Goal: Information Seeking & Learning: Learn about a topic

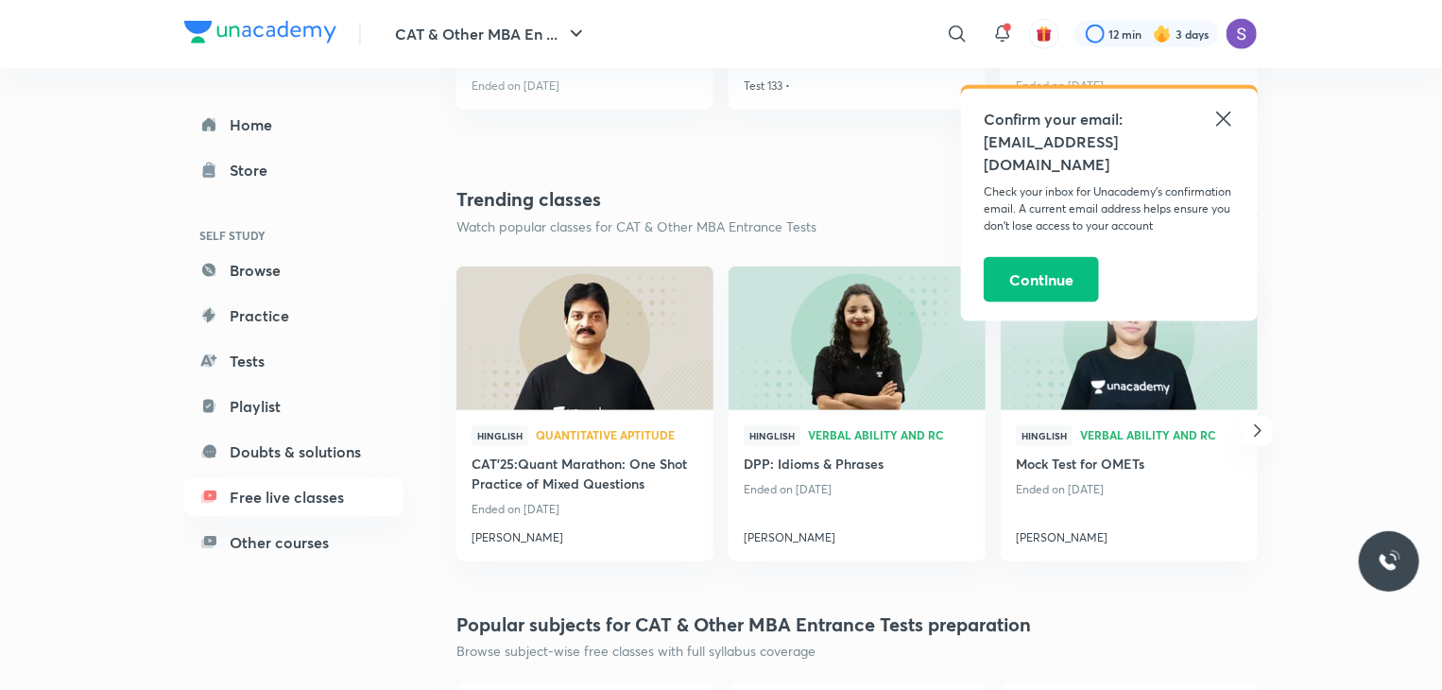
scroll to position [1174, 0]
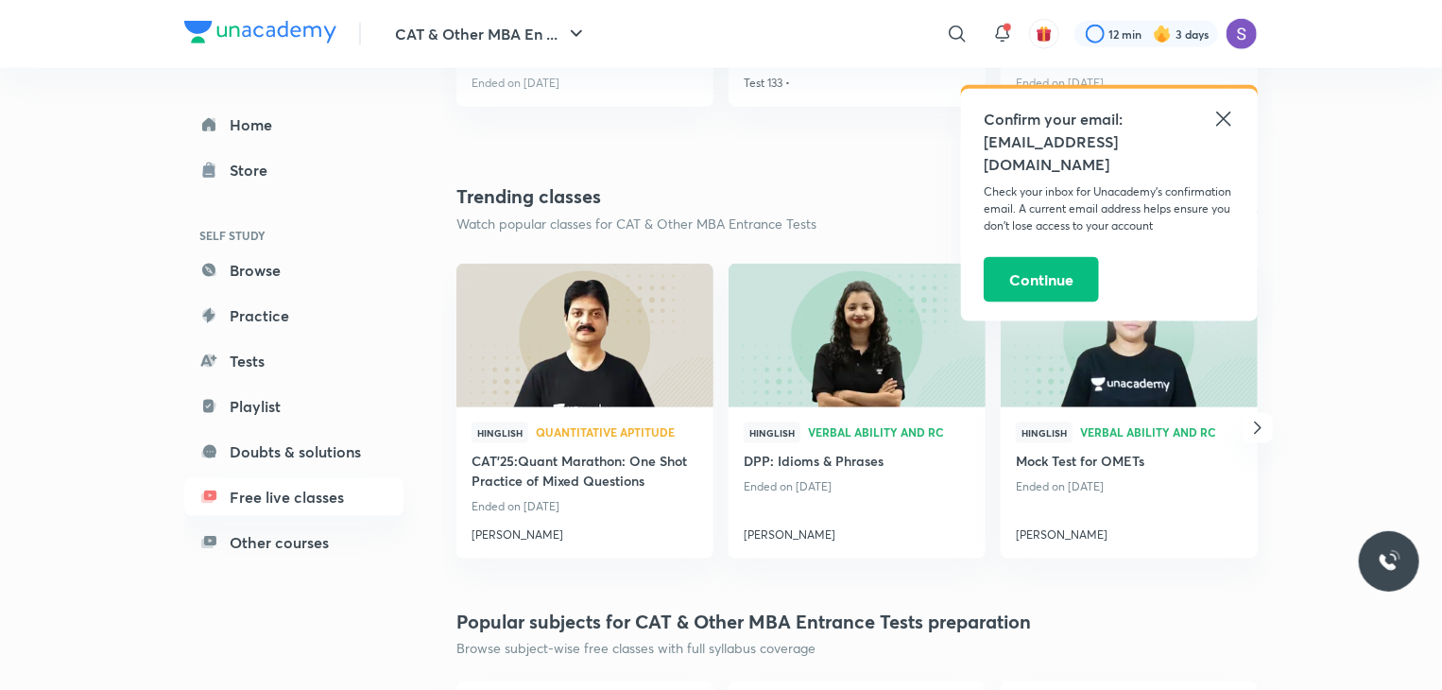
click at [1217, 107] on div "Confirm your email: [EMAIL_ADDRESS][DOMAIN_NAME] Check your inbox for Unacademy…" at bounding box center [1109, 205] width 297 height 232
click at [1225, 116] on icon at bounding box center [1223, 119] width 23 height 23
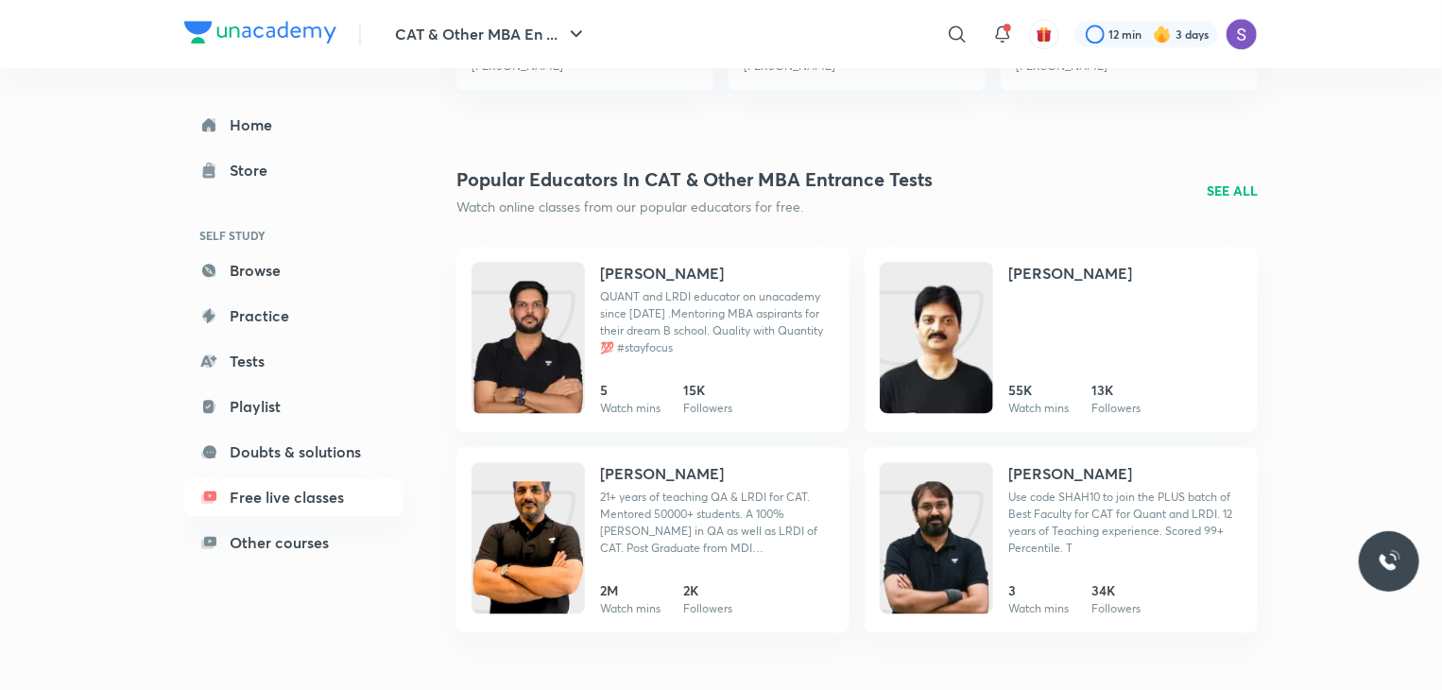
scroll to position [2453, 0]
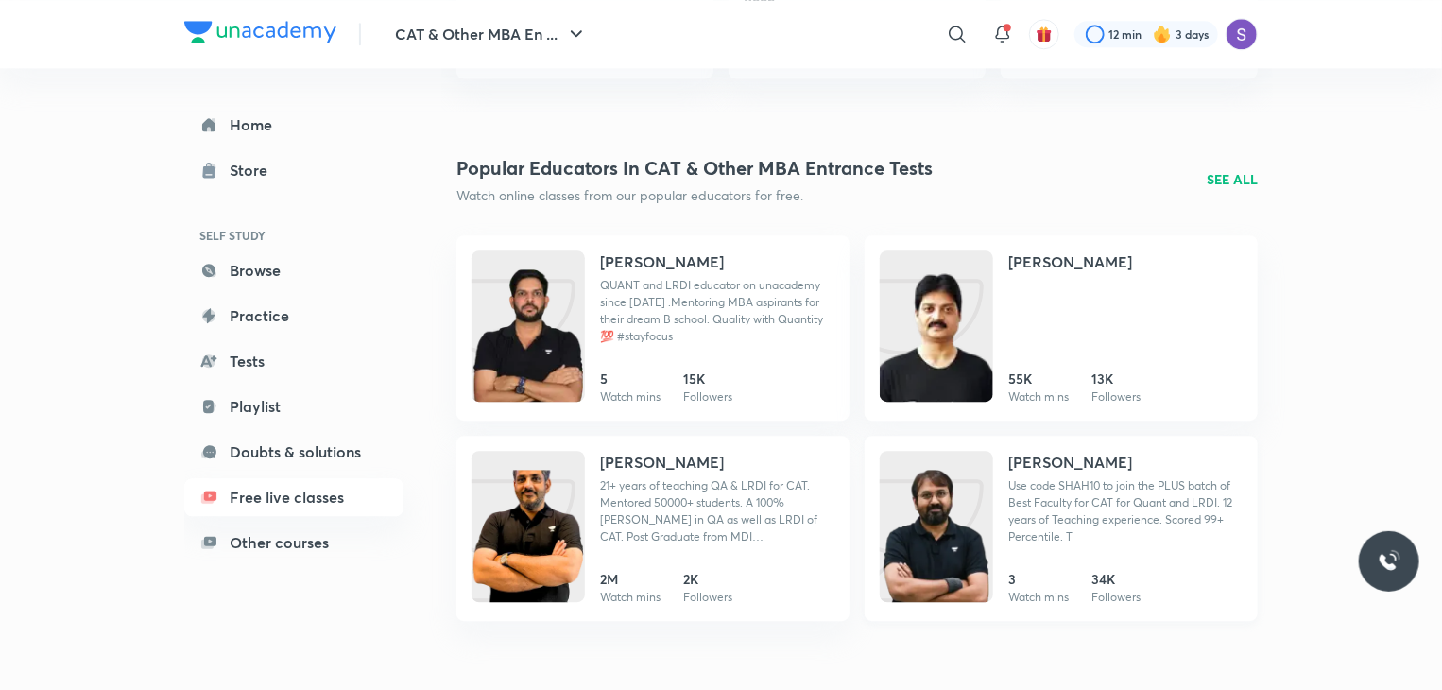
click at [1085, 461] on h4 "[PERSON_NAME]" at bounding box center [1070, 462] width 124 height 23
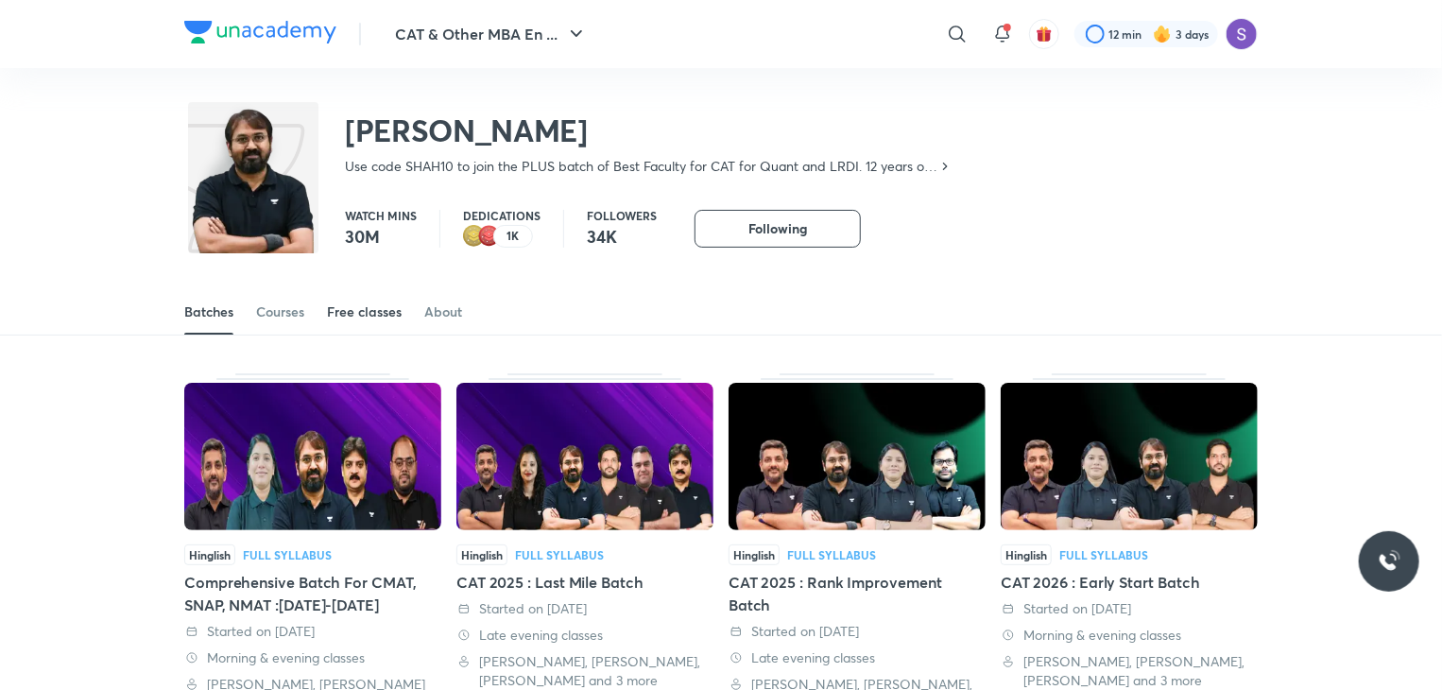
click at [372, 300] on link "Free classes" at bounding box center [364, 311] width 75 height 45
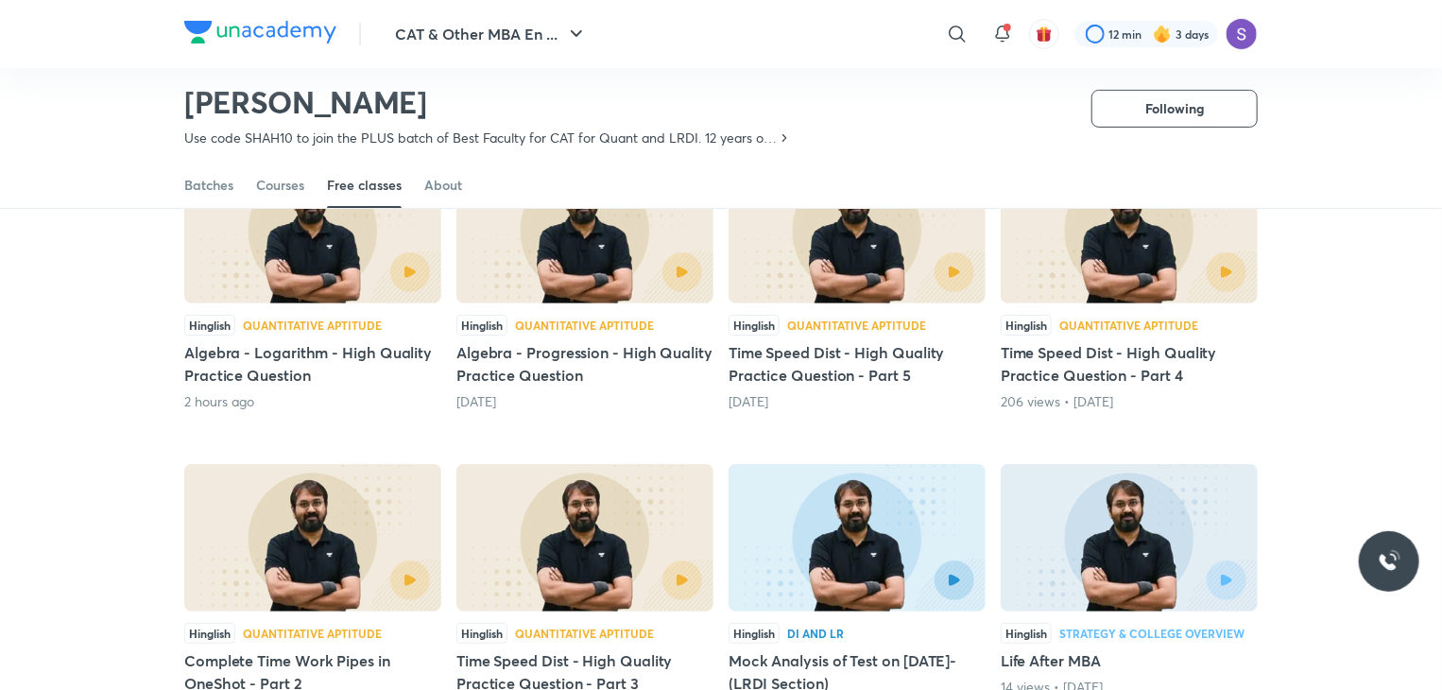
scroll to position [223, 0]
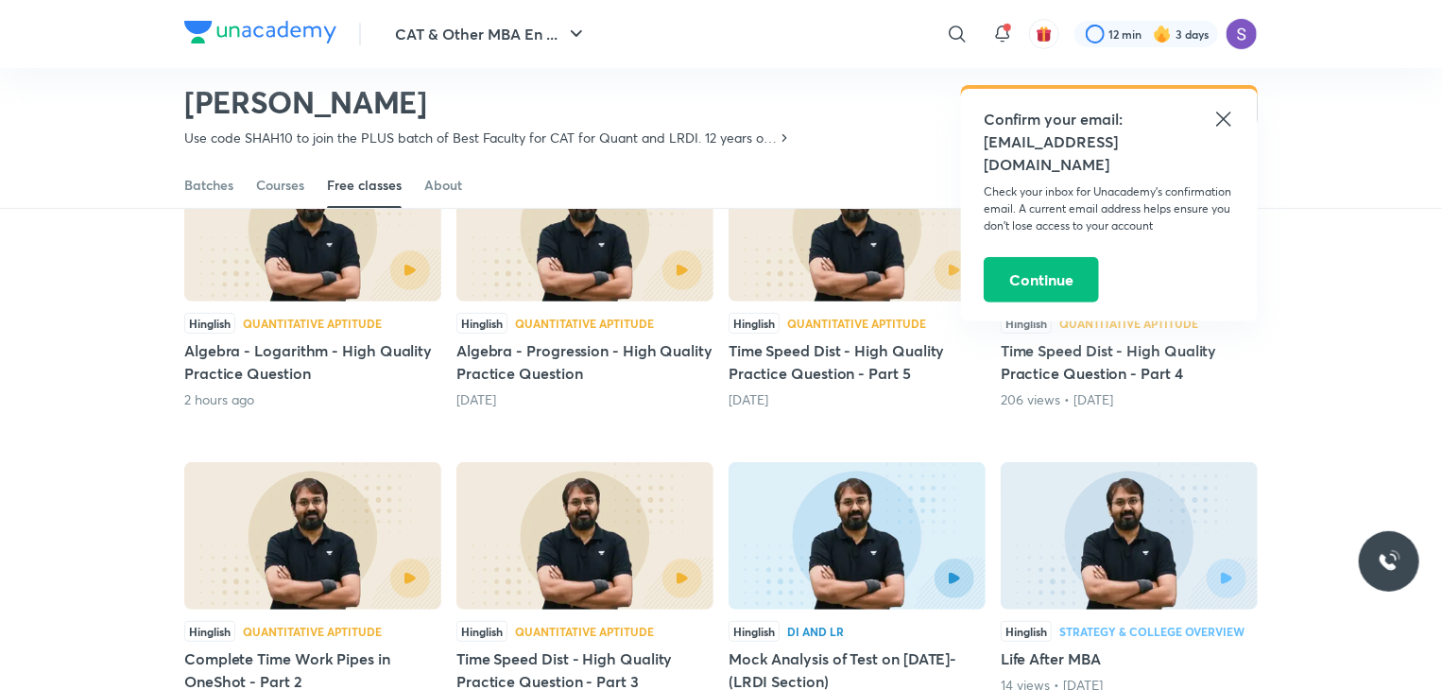
click at [1213, 121] on icon at bounding box center [1223, 119] width 23 height 23
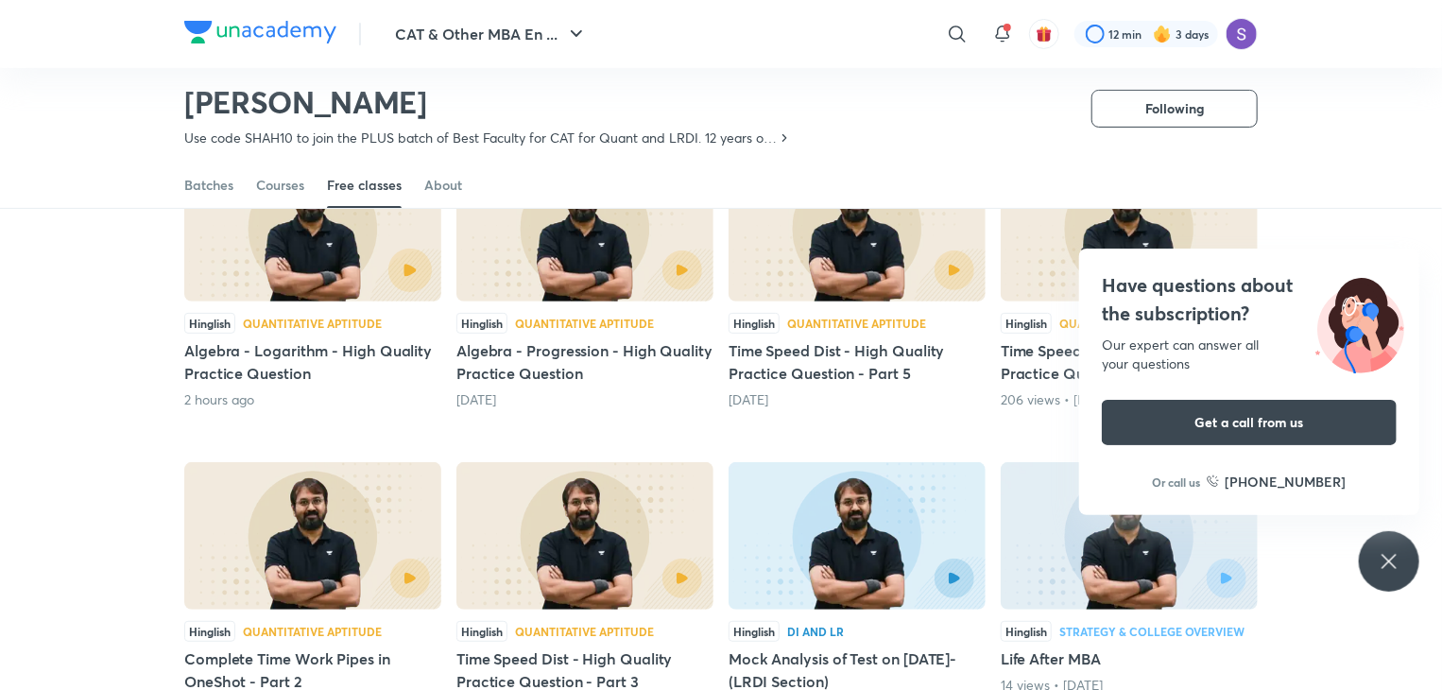
click at [401, 266] on button "button" at bounding box center [409, 270] width 43 height 43
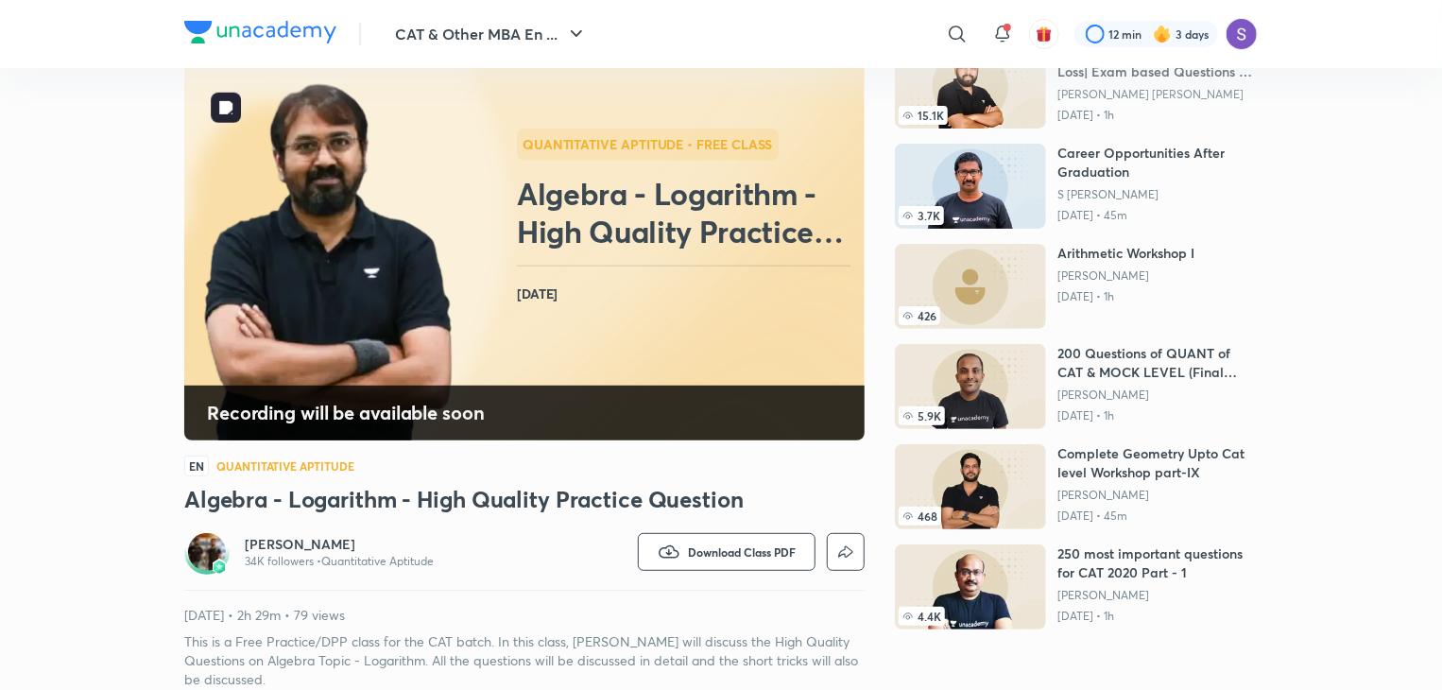
click at [395, 394] on div "Recording will be available soon" at bounding box center [524, 413] width 680 height 55
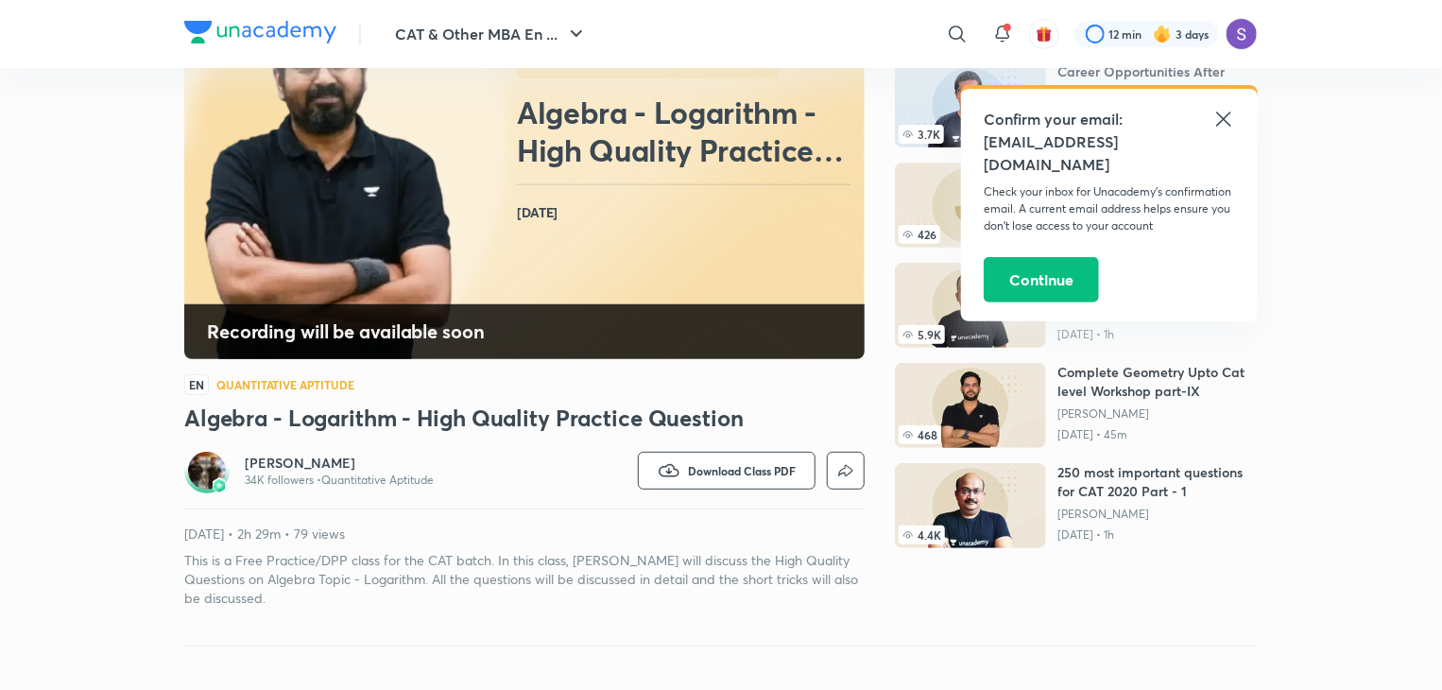
scroll to position [230, 0]
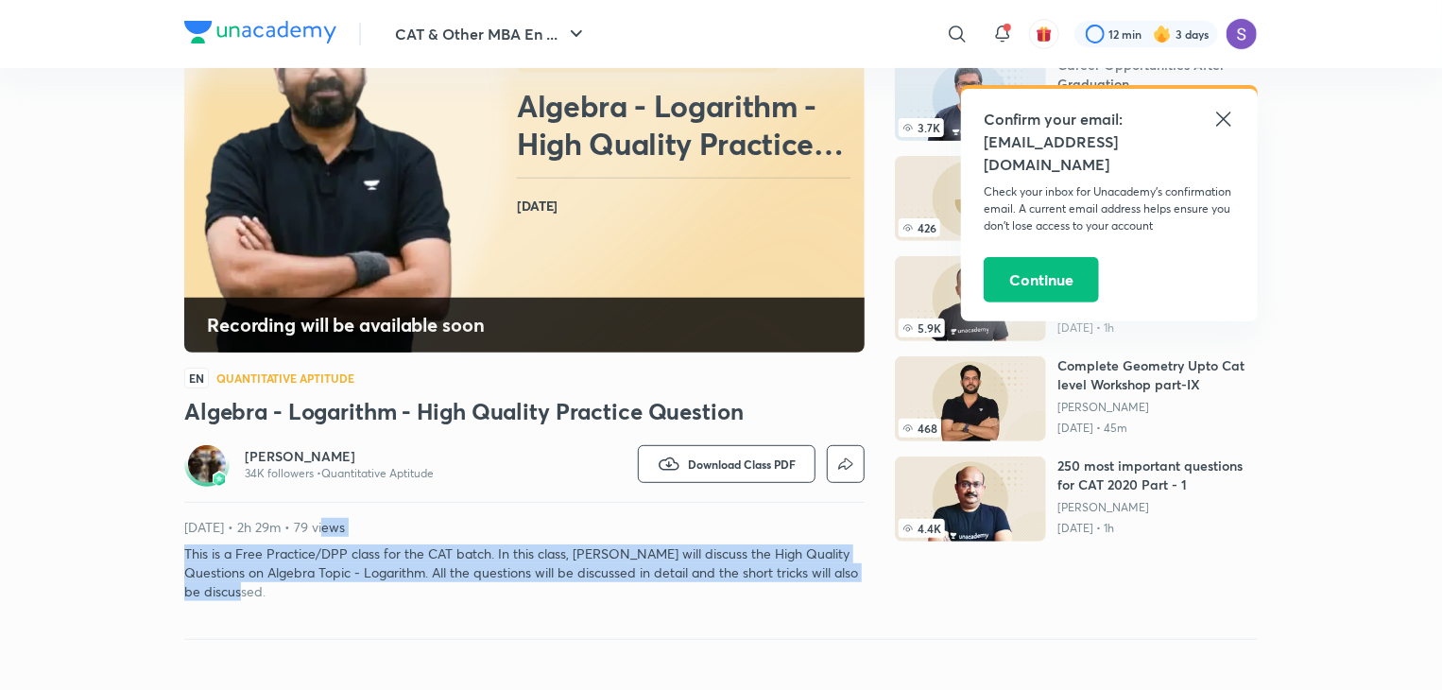
drag, startPoint x: 327, startPoint y: 527, endPoint x: 850, endPoint y: 584, distance: 525.7
click at [850, 584] on div "[DATE] • 2h 29m • 79 views This is a Free Practice/DPP class for the CAT batch.…" at bounding box center [524, 559] width 680 height 83
click at [676, 576] on p "This is a Free Practice/DPP class for the CAT batch. In this class, [PERSON_NAM…" at bounding box center [524, 572] width 680 height 57
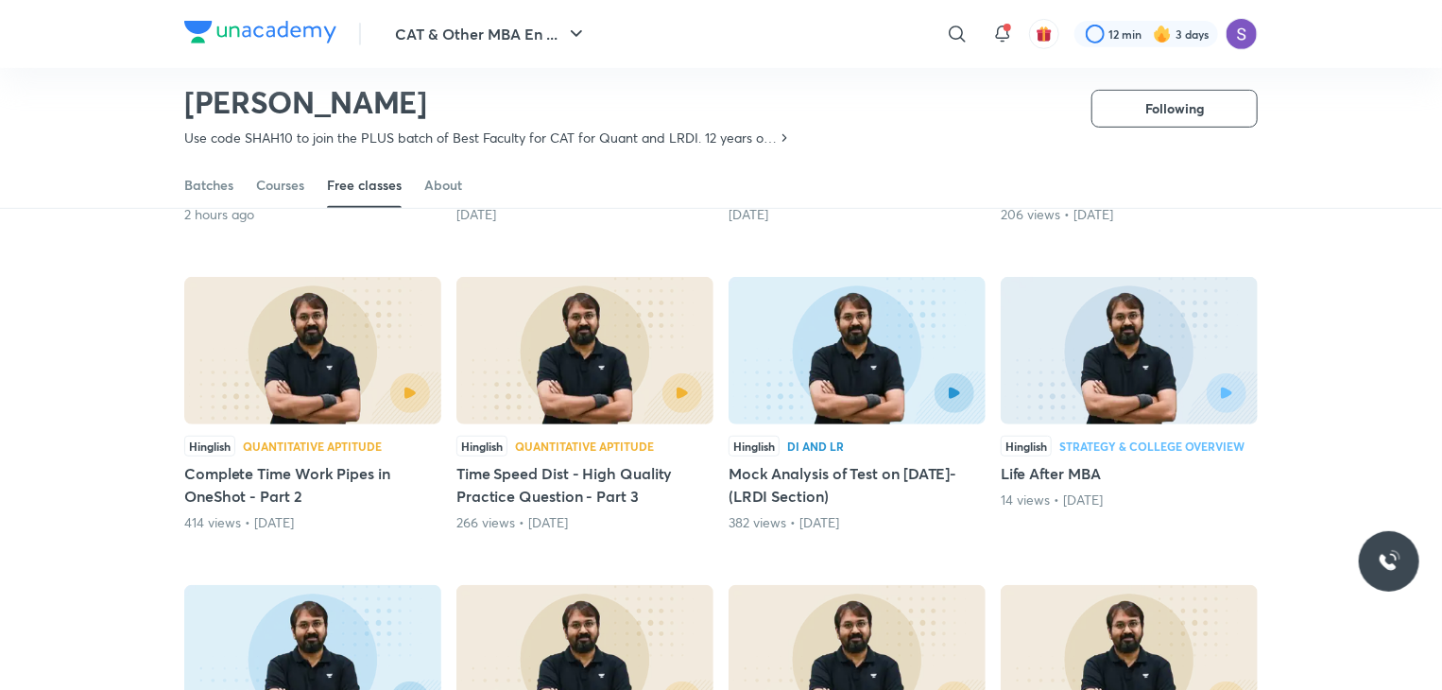
scroll to position [411, 0]
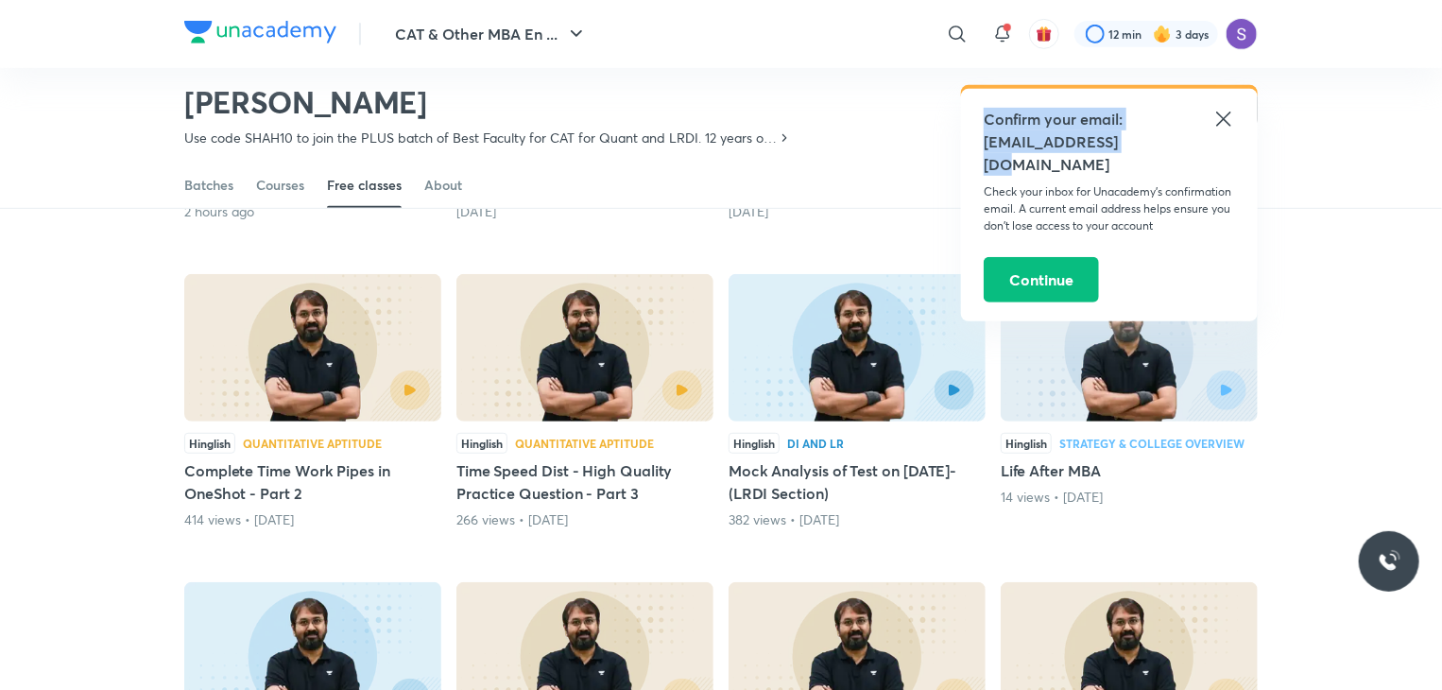
drag, startPoint x: 1221, startPoint y: 126, endPoint x: 998, endPoint y: 192, distance: 232.6
click at [998, 192] on div "Confirm your email: [EMAIL_ADDRESS][DOMAIN_NAME] Check your inbox for Unacademy…" at bounding box center [1109, 205] width 297 height 232
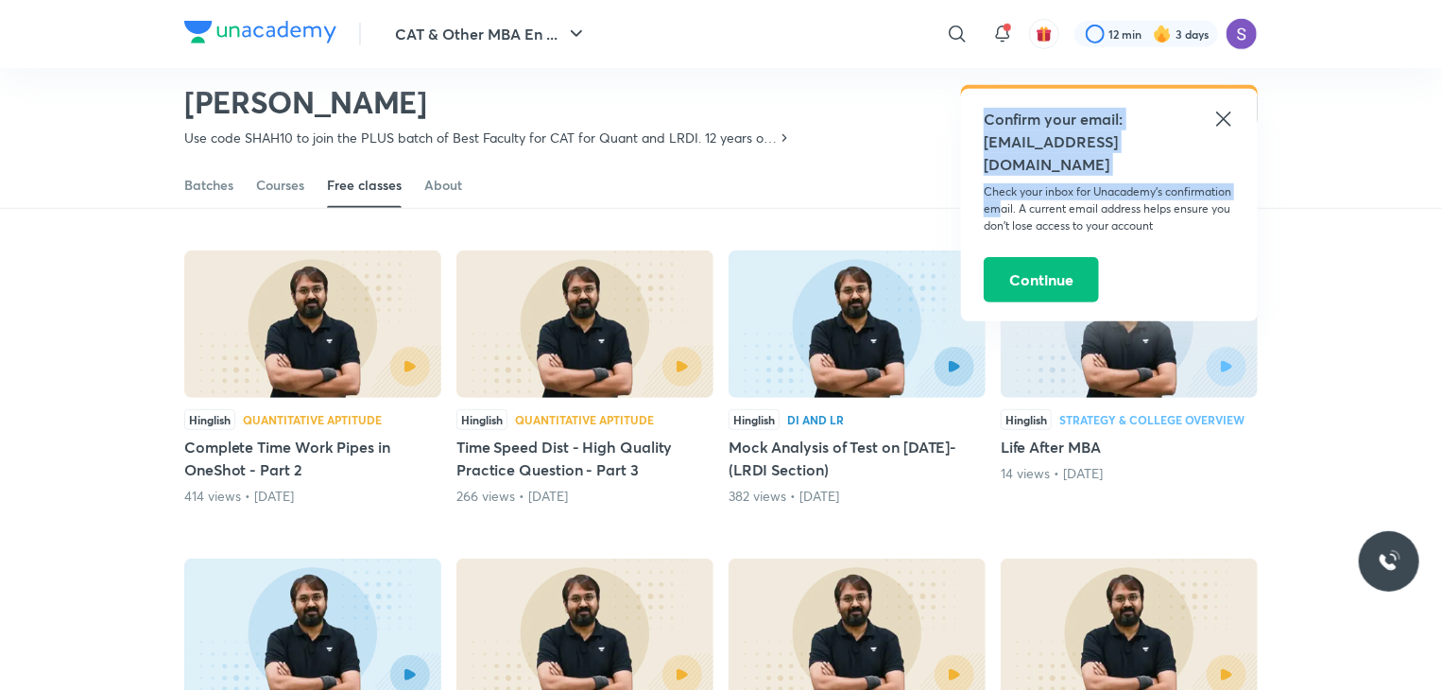
scroll to position [441, 0]
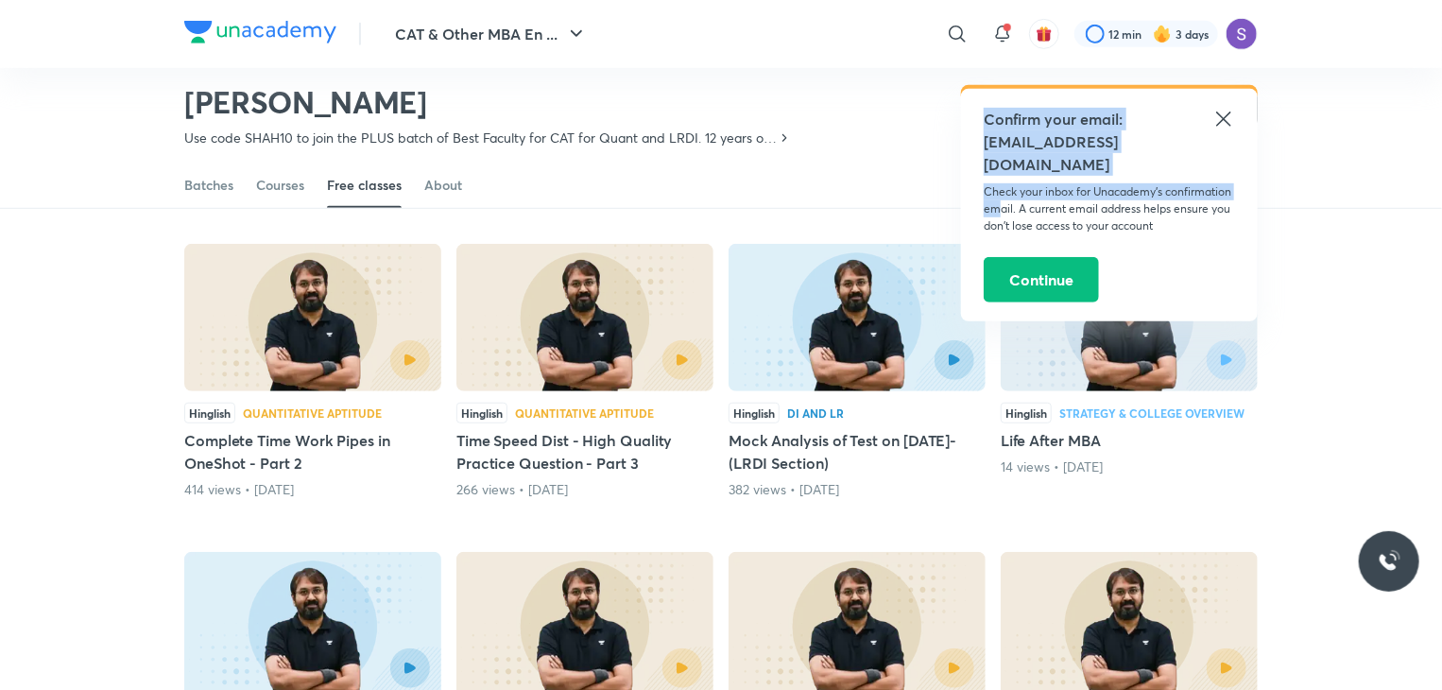
click at [1441, 351] on div at bounding box center [1441, 345] width 1 height 690
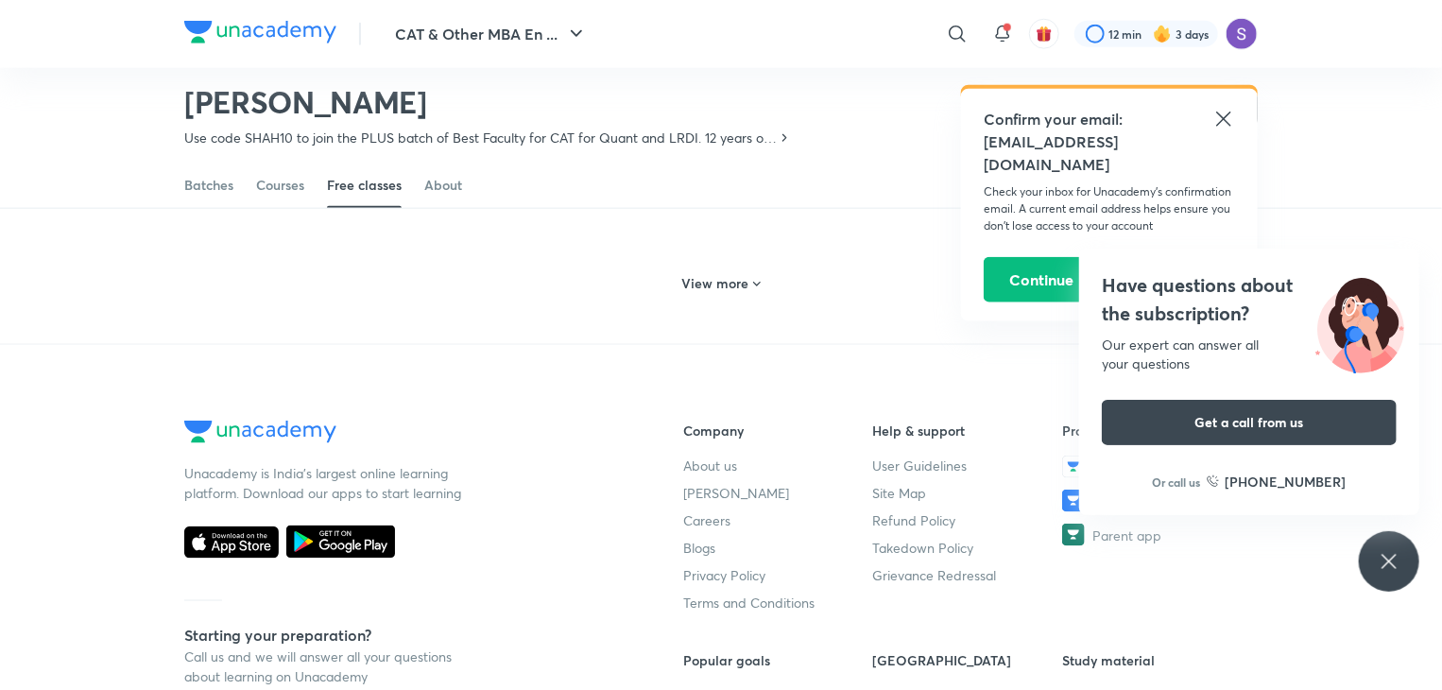
click at [1402, 557] on div "Have questions about the subscription? Our expert can answer all your questions…" at bounding box center [1389, 561] width 60 height 60
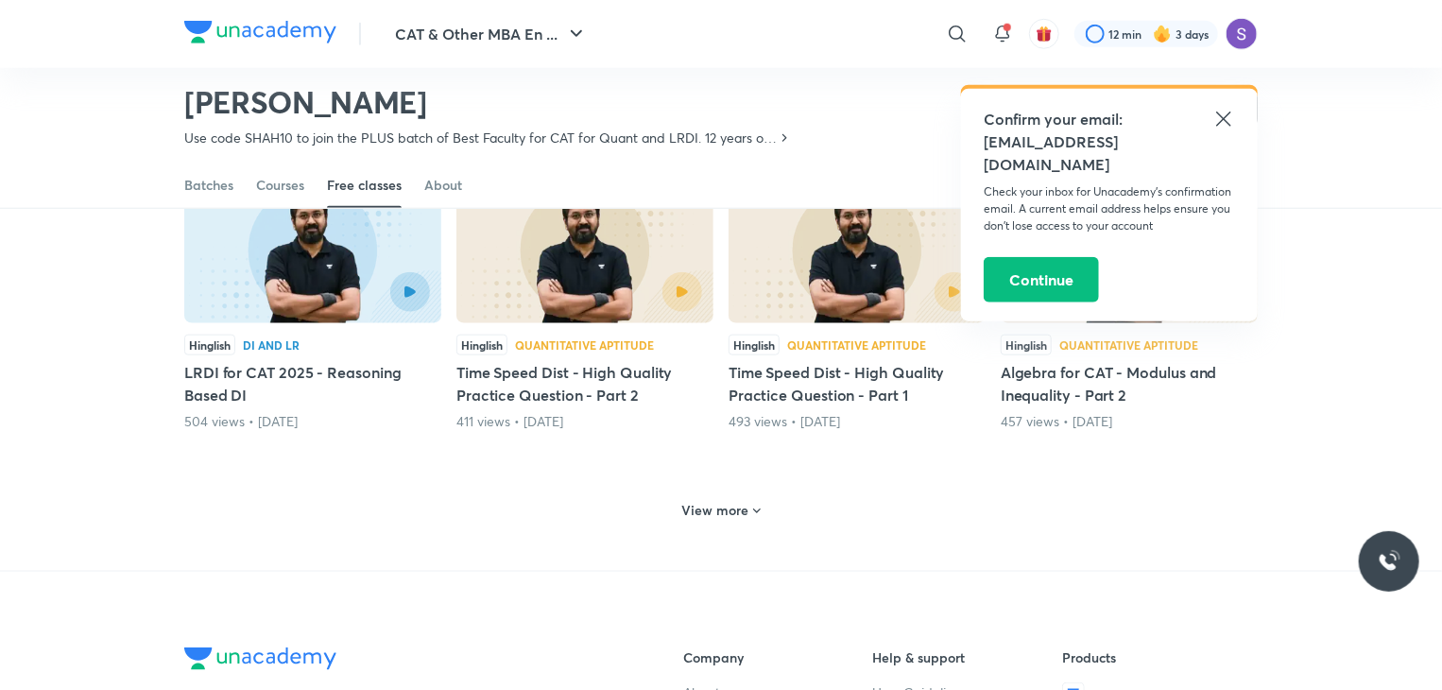
scroll to position [773, 0]
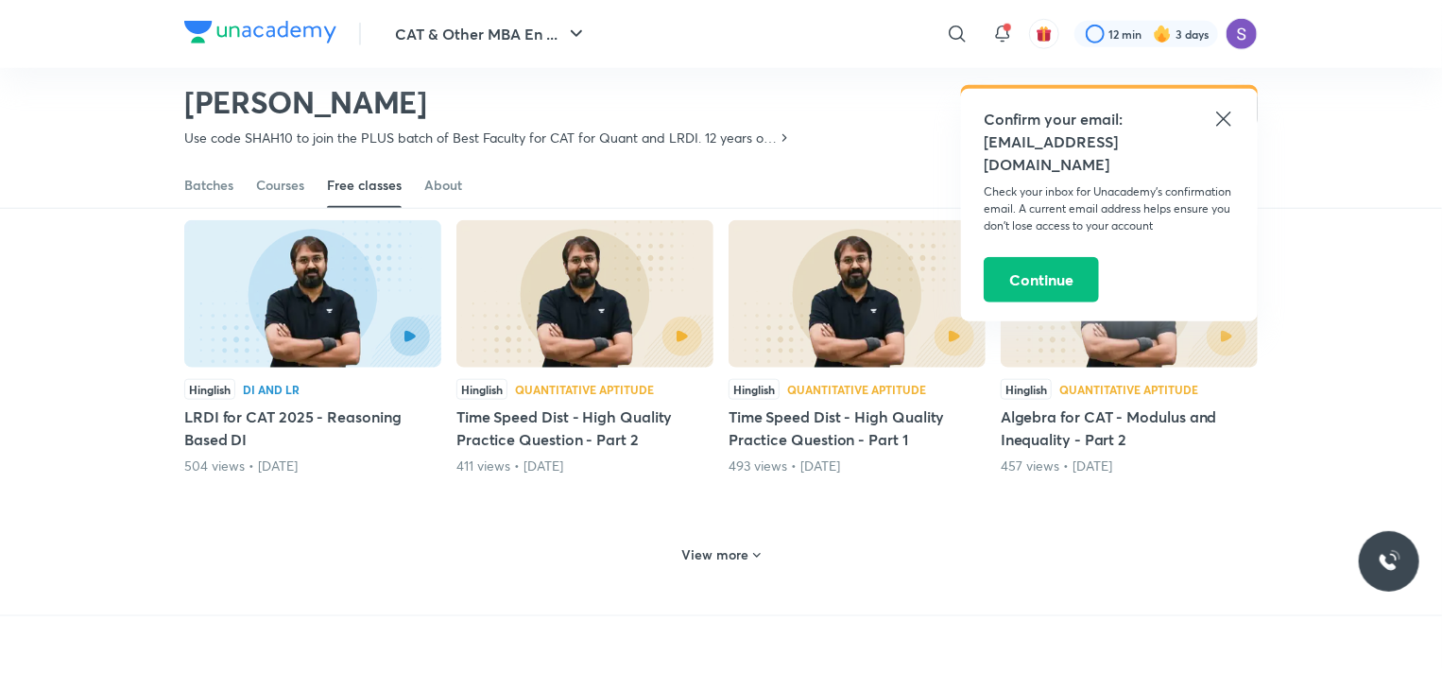
click at [701, 557] on h6 "View more" at bounding box center [715, 554] width 67 height 19
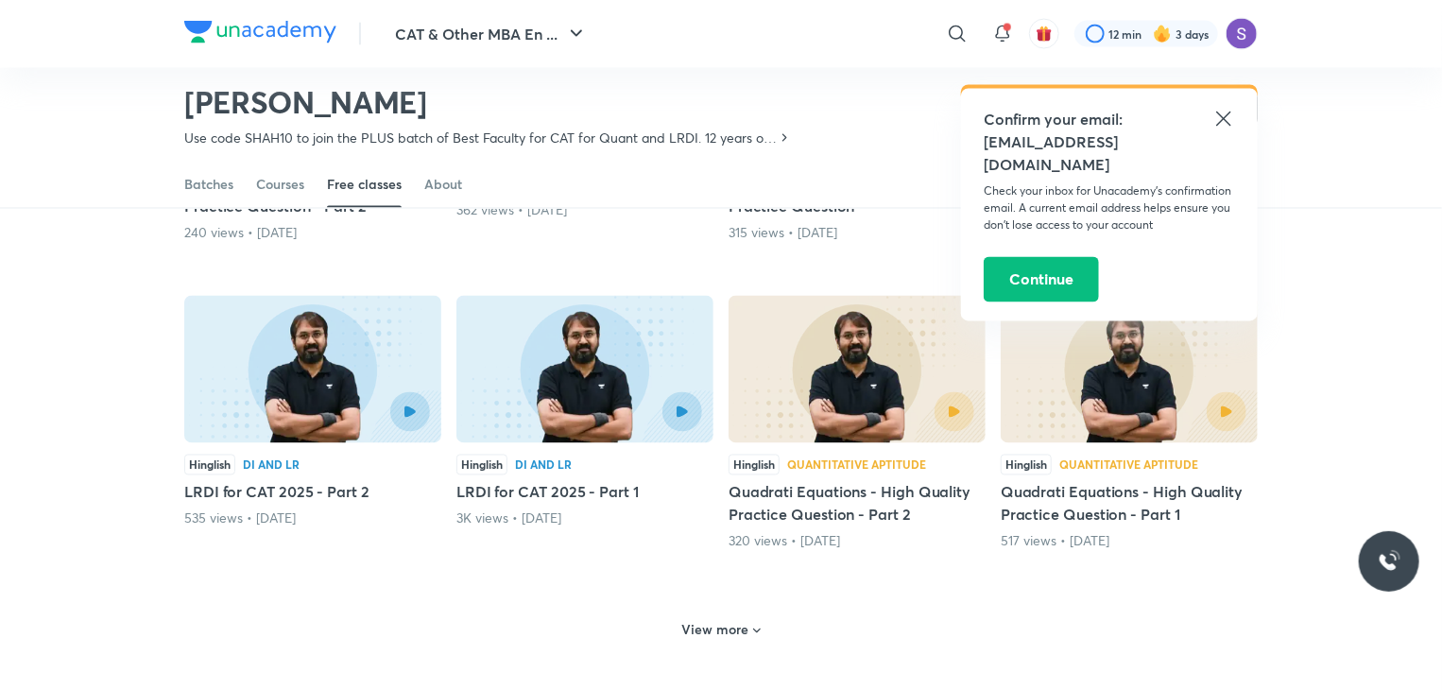
scroll to position [1623, 0]
click at [729, 625] on h6 "View more" at bounding box center [715, 629] width 67 height 19
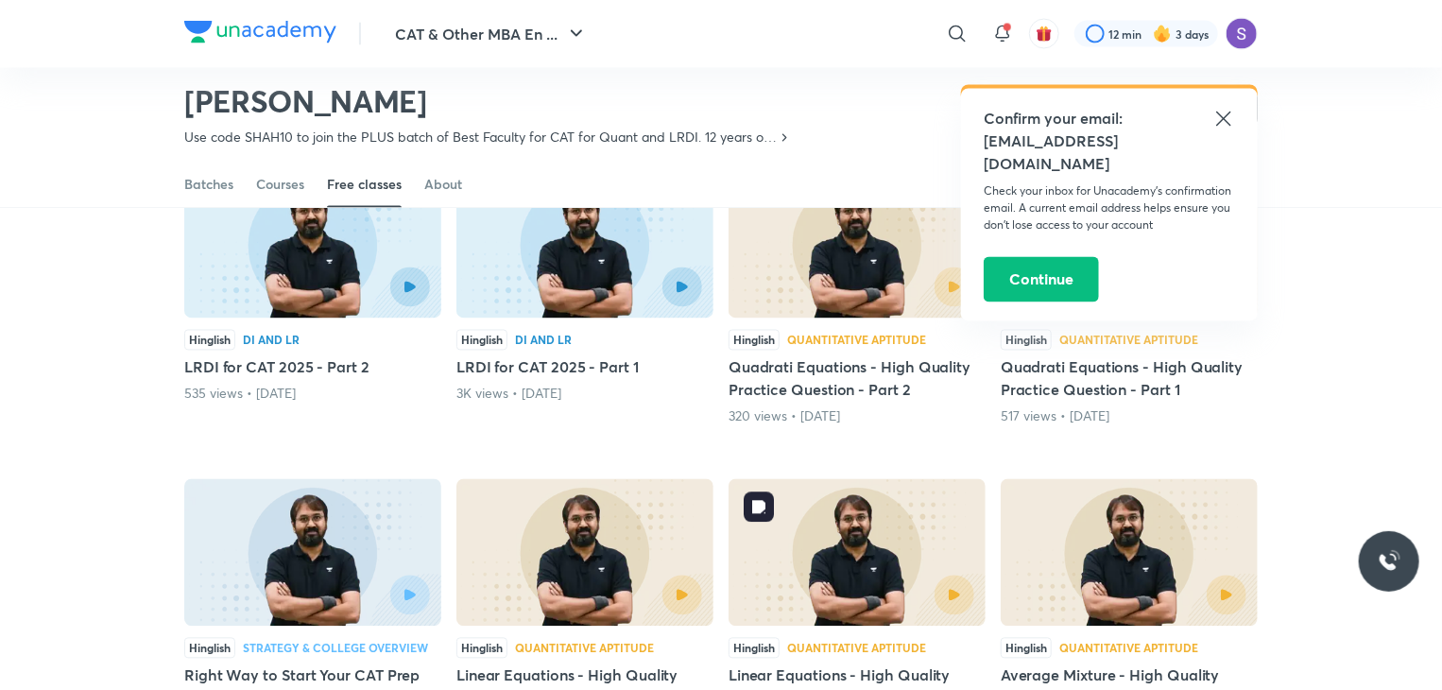
scroll to position [1747, 0]
click at [790, 371] on h5 "Quadrati Equations - High Quality Practice Question - Part 2" at bounding box center [857, 377] width 257 height 45
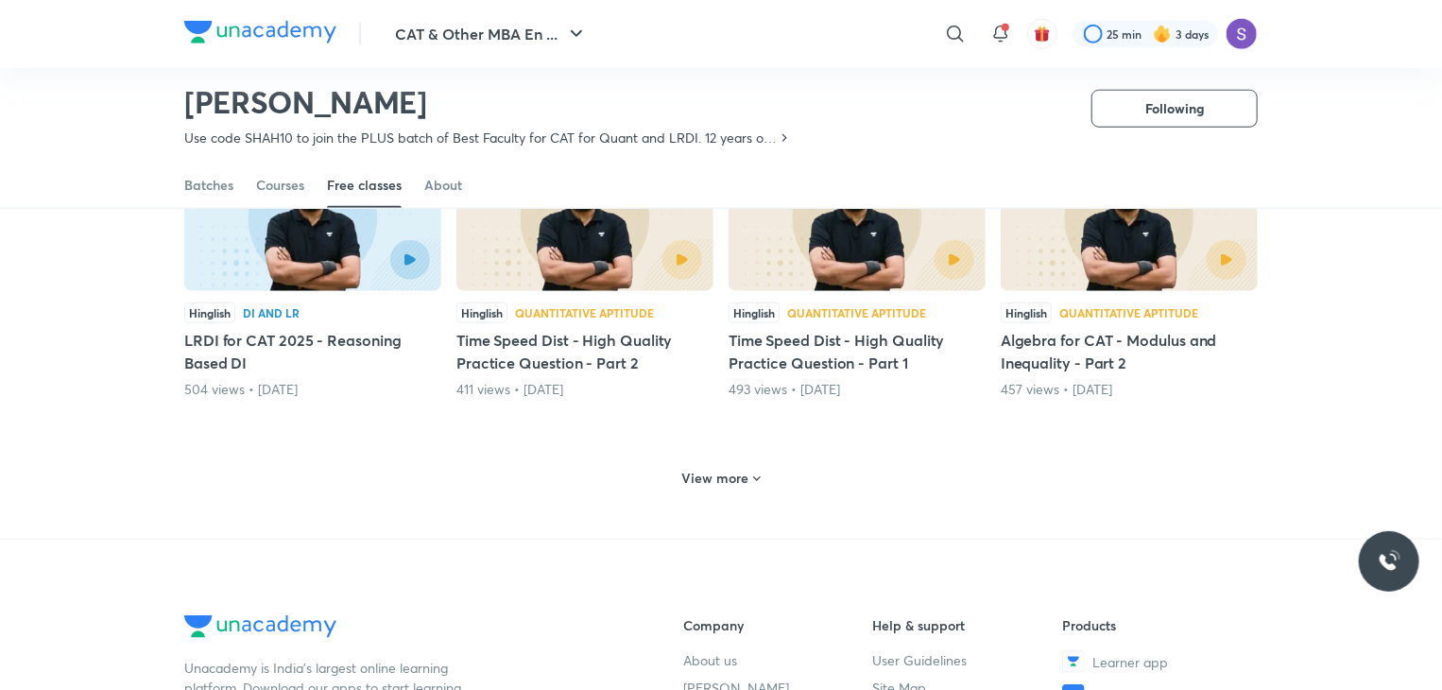
scroll to position [858, 0]
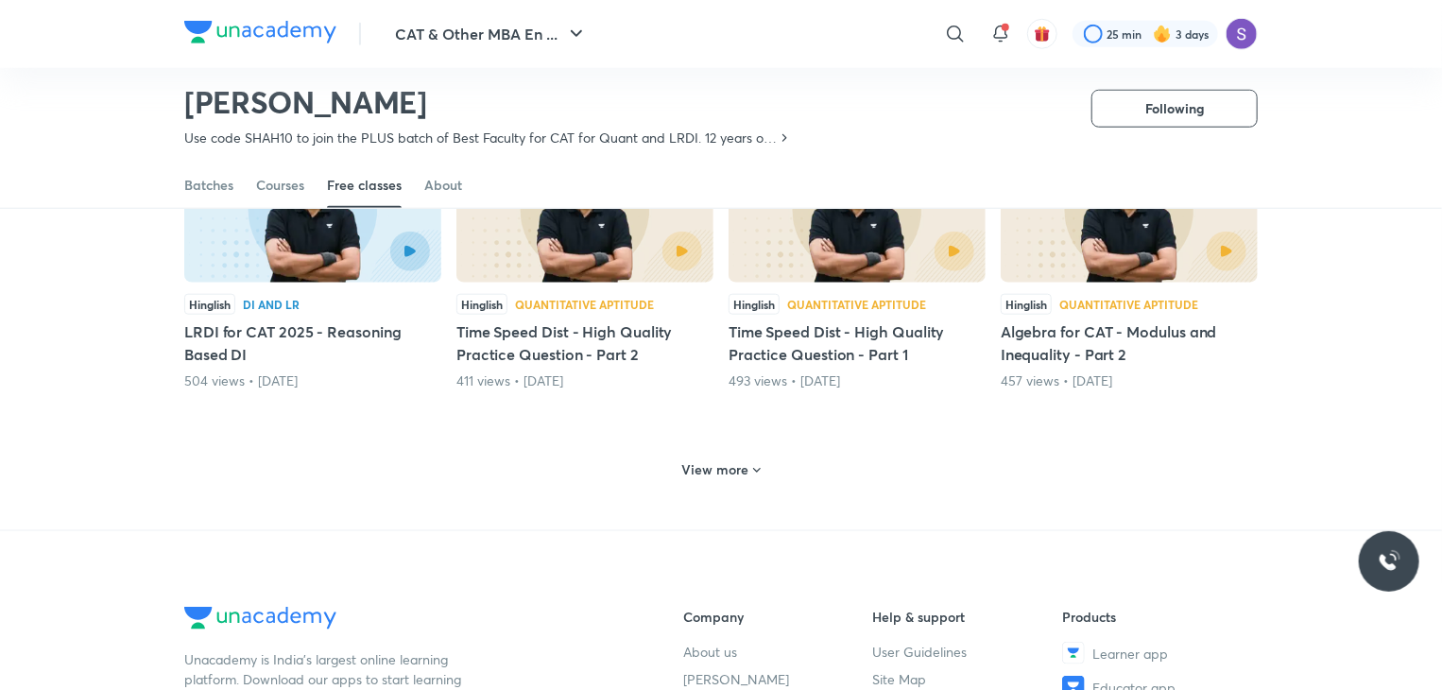
click at [727, 465] on h6 "View more" at bounding box center [715, 469] width 67 height 19
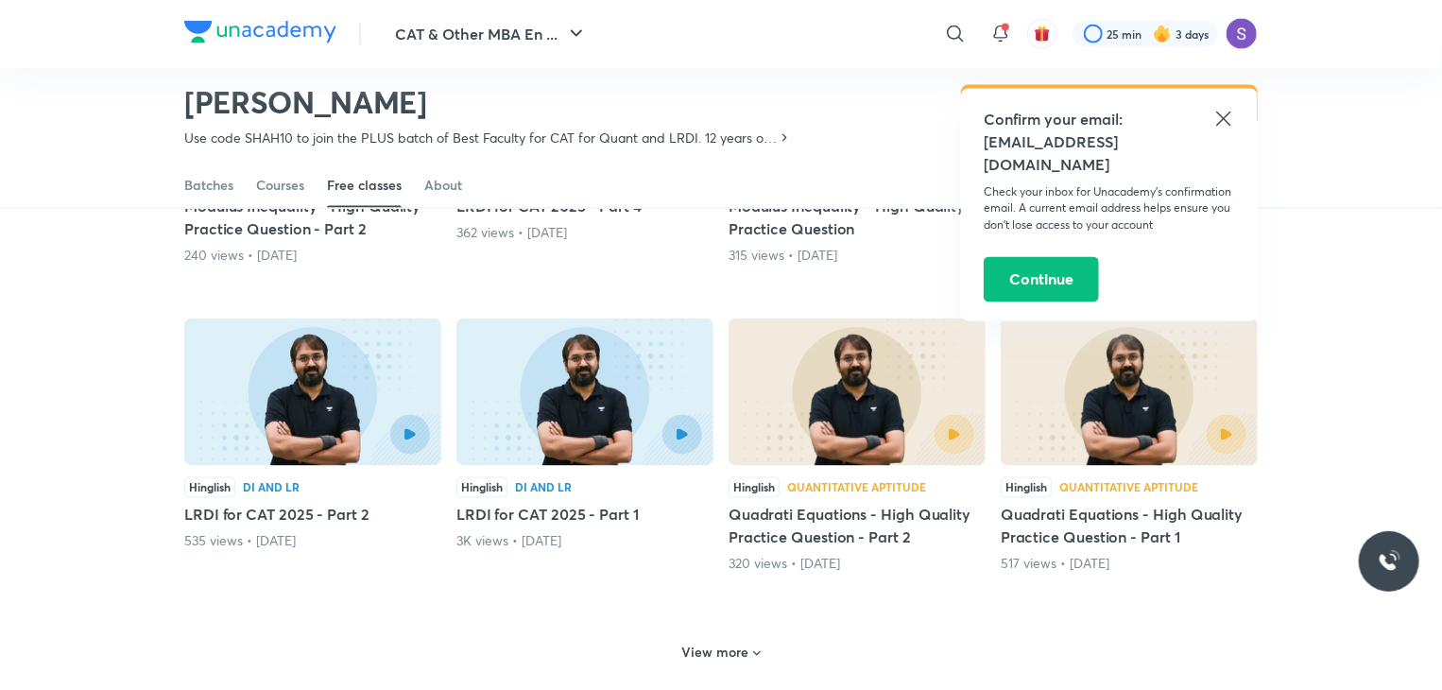
scroll to position [1618, 0]
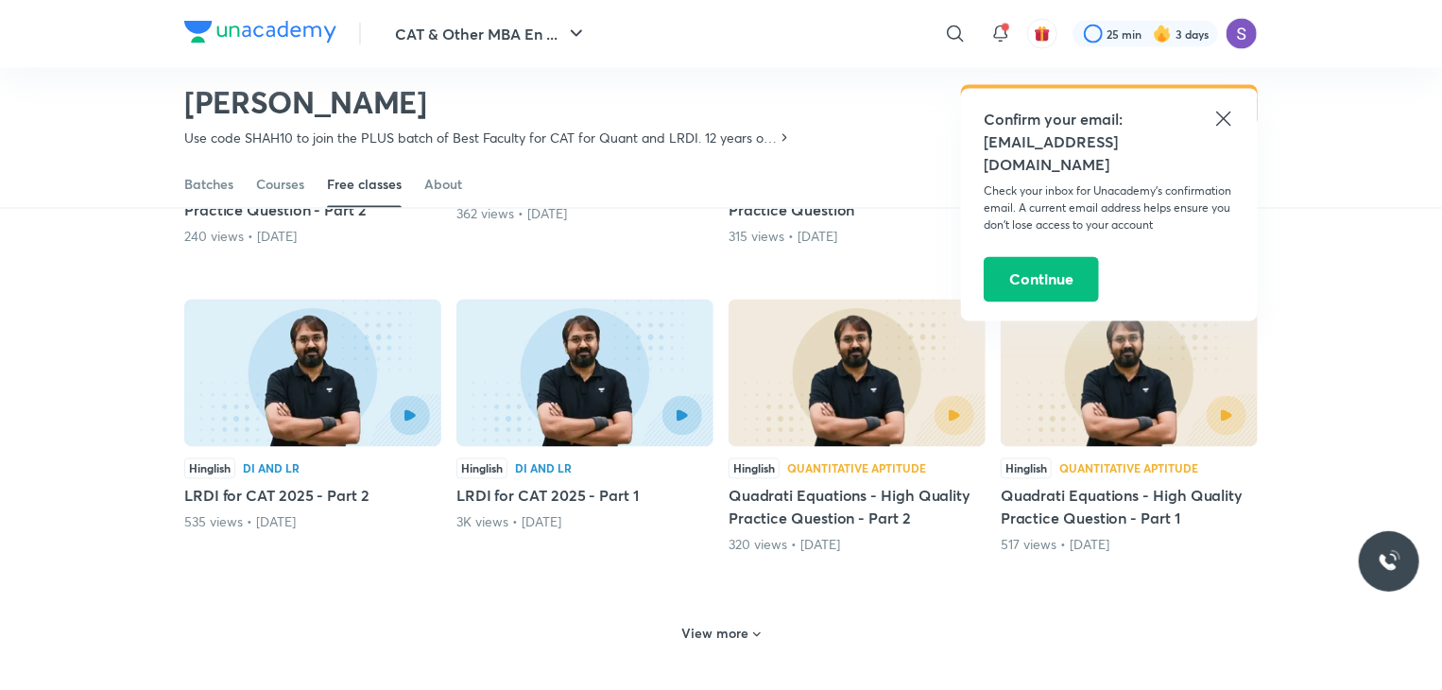
click at [1149, 455] on div "Hinglish Quantitative Aptitude Quadrati Equations - High Quality Practice Quest…" at bounding box center [1129, 427] width 257 height 255
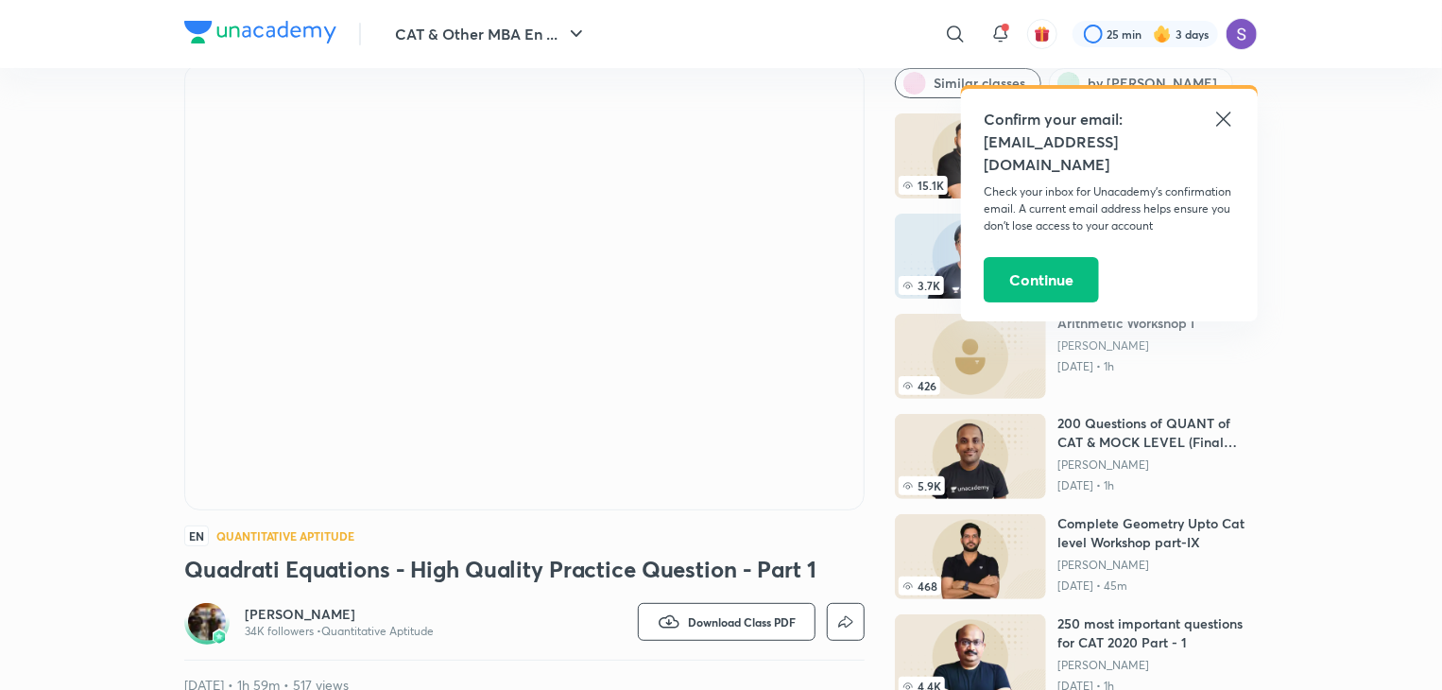
scroll to position [72, 0]
click at [1222, 113] on icon at bounding box center [1223, 119] width 23 height 23
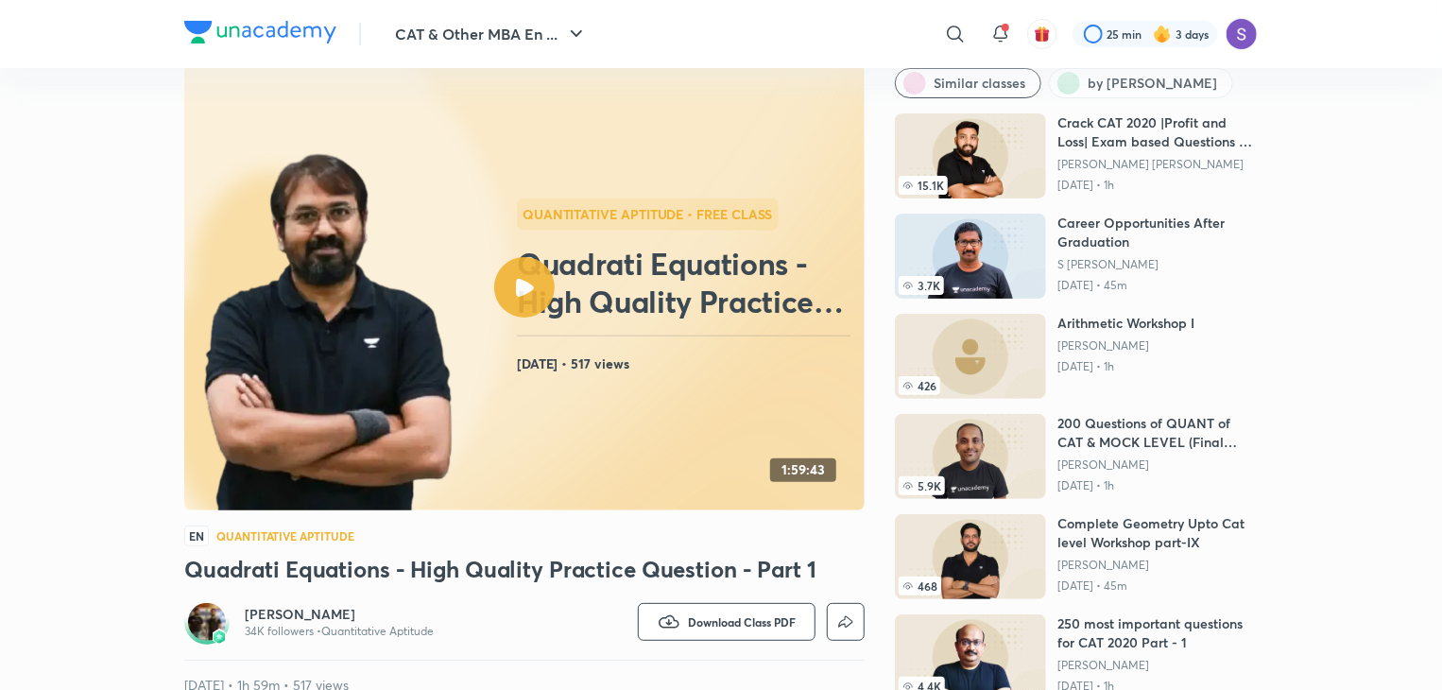
scroll to position [0, 0]
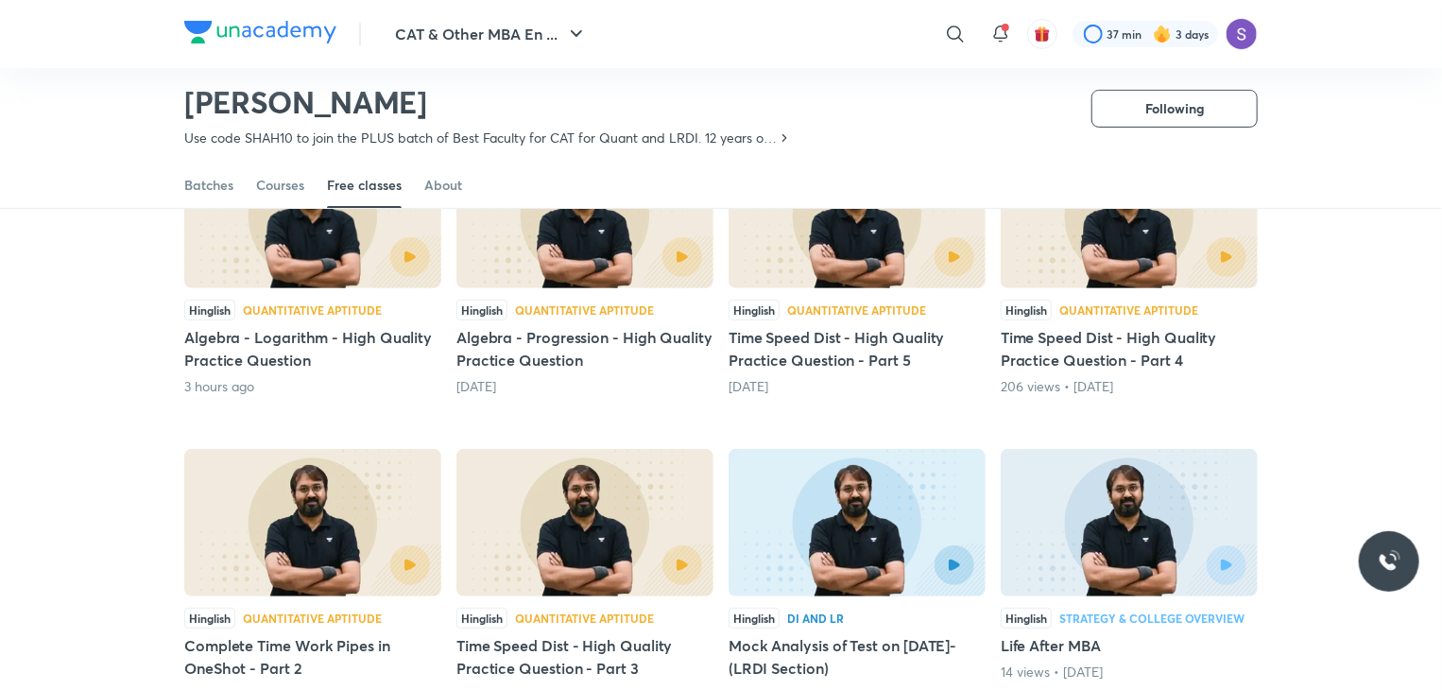
scroll to position [242, 0]
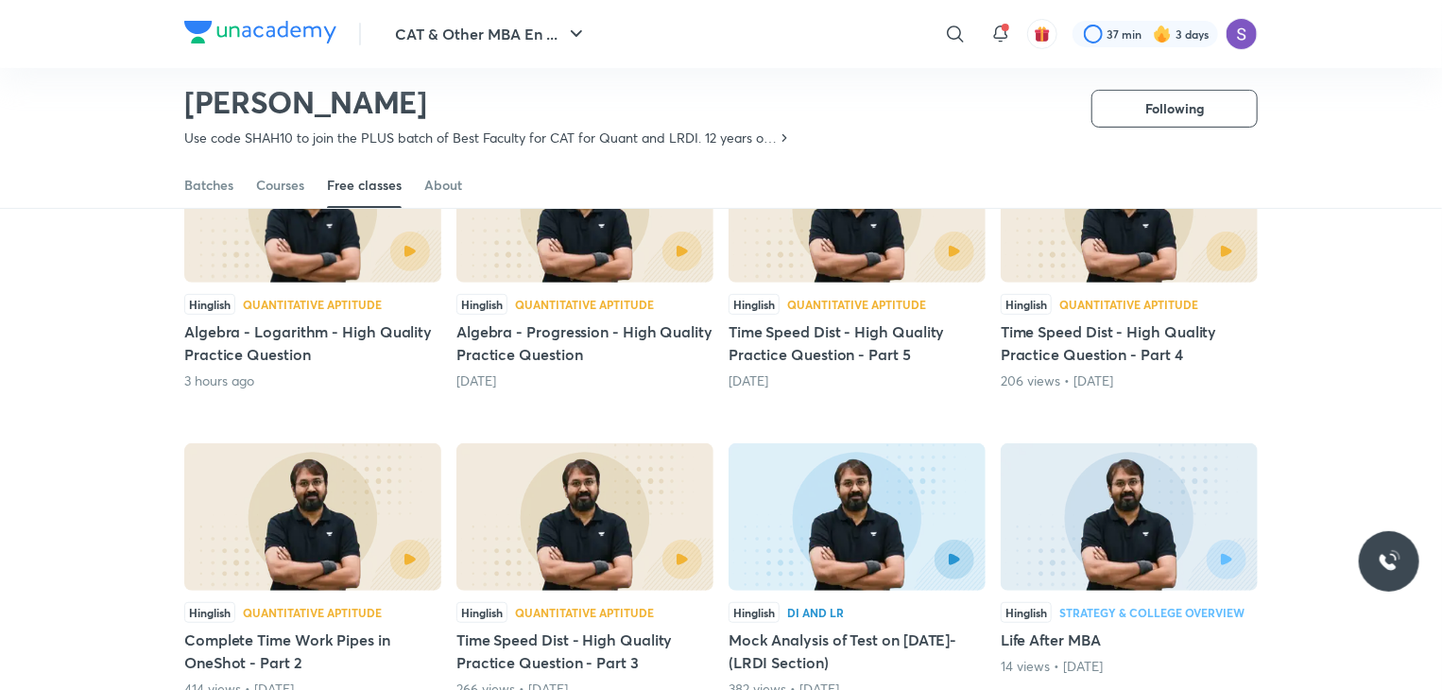
click at [385, 265] on div at bounding box center [371, 252] width 117 height 40
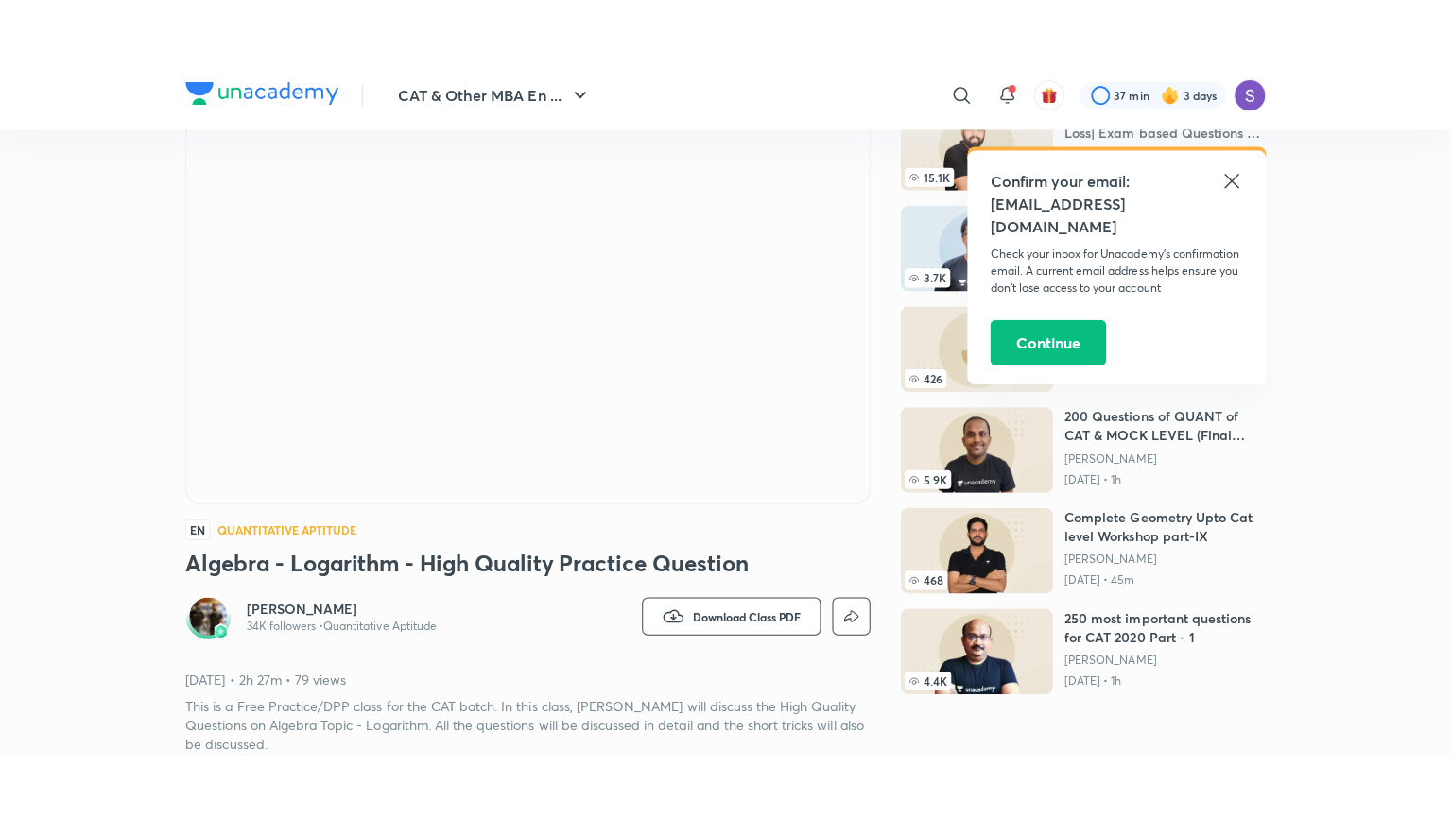
scroll to position [139, 0]
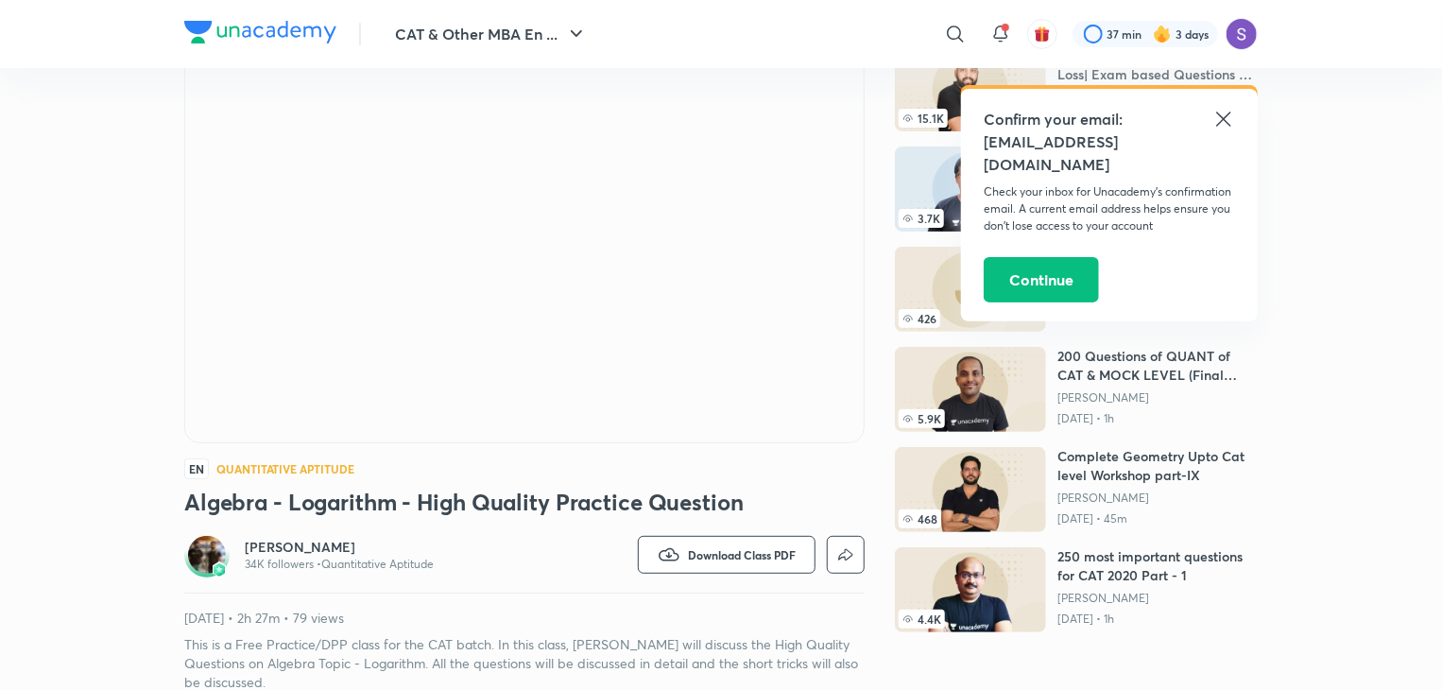
click at [1226, 117] on icon at bounding box center [1223, 119] width 14 height 14
